Goal: Check status: Check status

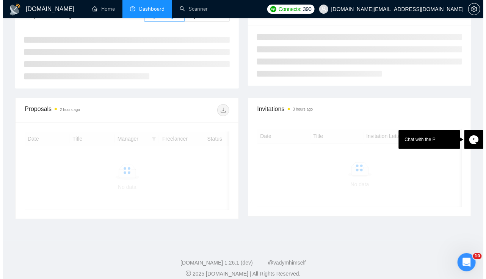
scroll to position [142, 0]
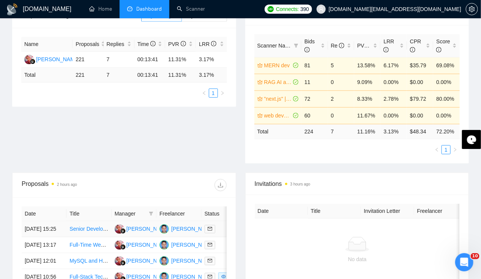
click at [46, 221] on td "[DATE] 15:25" at bounding box center [44, 229] width 45 height 16
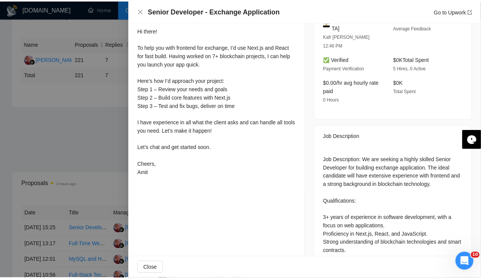
scroll to position [0, 0]
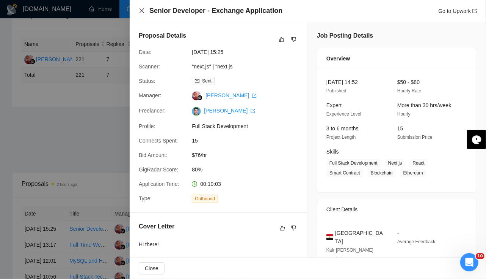
click at [142, 11] on icon "close" at bounding box center [142, 10] width 5 height 5
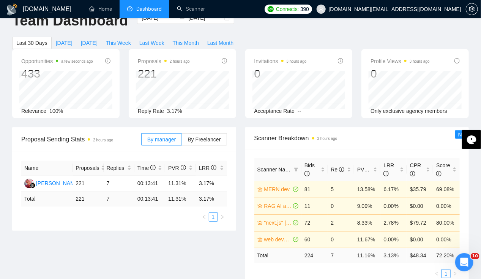
scroll to position [18, 0]
click at [97, 6] on link "Home" at bounding box center [100, 9] width 23 height 6
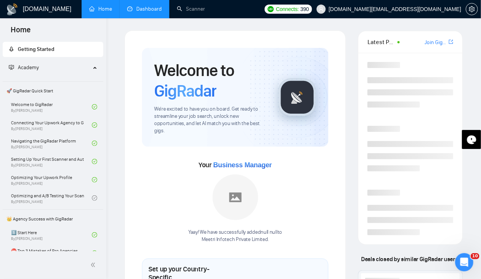
click at [145, 6] on link "Dashboard" at bounding box center [144, 9] width 35 height 6
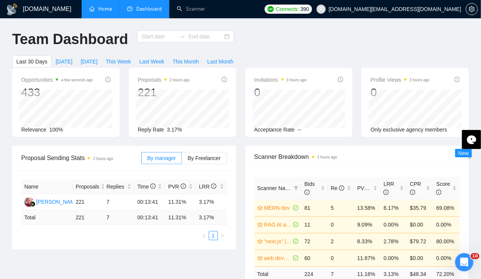
type input "[DATE]"
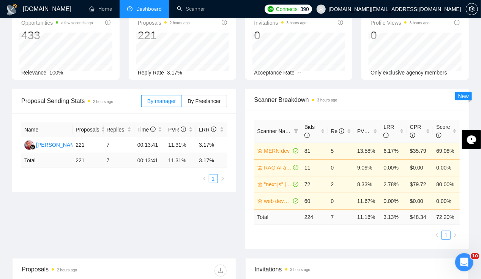
scroll to position [47, 0]
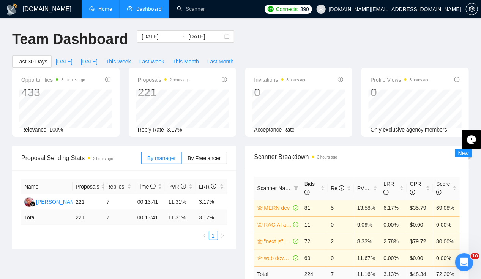
click at [106, 12] on link "Home" at bounding box center [100, 9] width 23 height 6
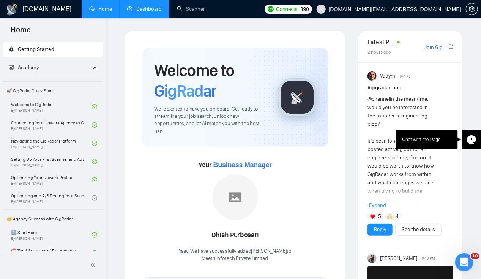
click at [159, 12] on link "Dashboard" at bounding box center [144, 9] width 35 height 6
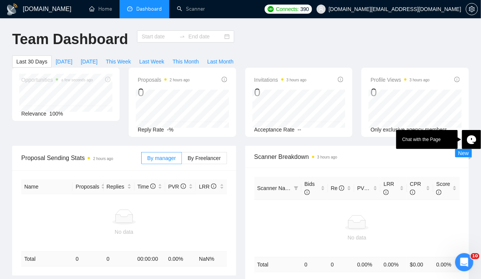
type input "[DATE]"
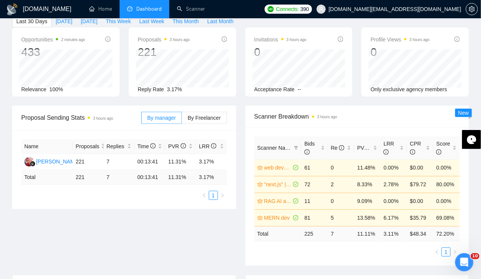
scroll to position [38, 0]
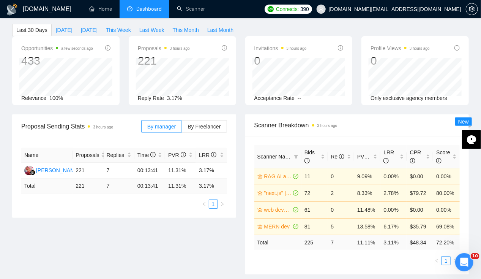
scroll to position [25, 0]
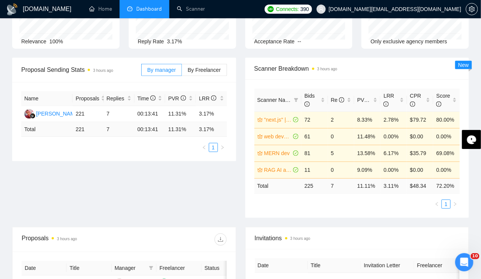
scroll to position [87, 0]
